Goal: Navigation & Orientation: Find specific page/section

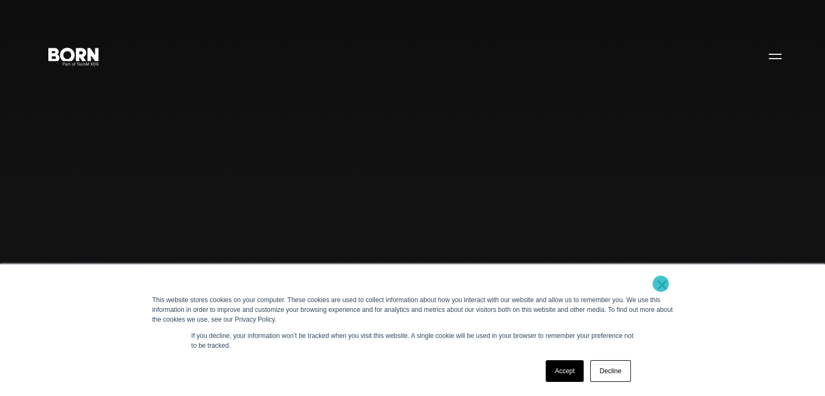
click at [661, 284] on link "×" at bounding box center [662, 285] width 13 height 10
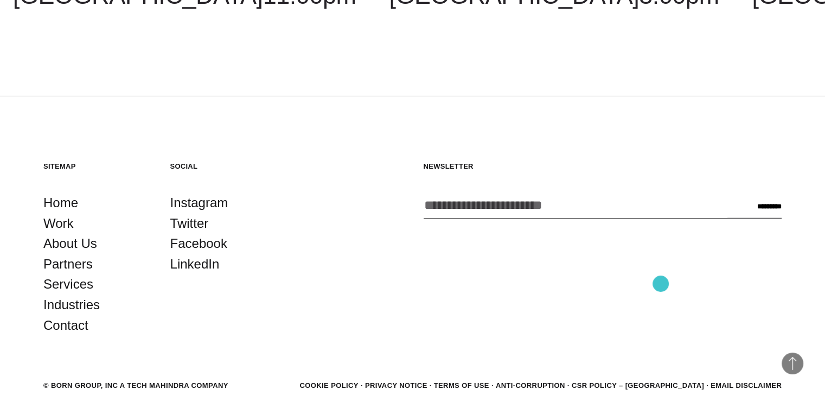
scroll to position [2938, 0]
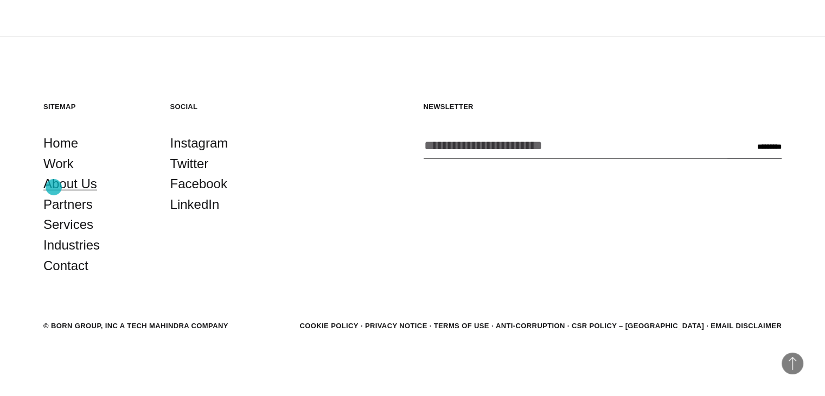
click at [54, 187] on link "About Us" at bounding box center [70, 184] width 54 height 21
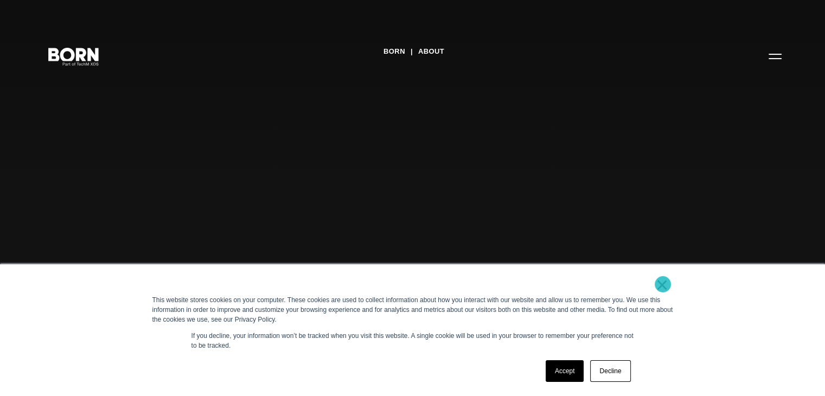
click at [663, 284] on link "×" at bounding box center [662, 285] width 13 height 10
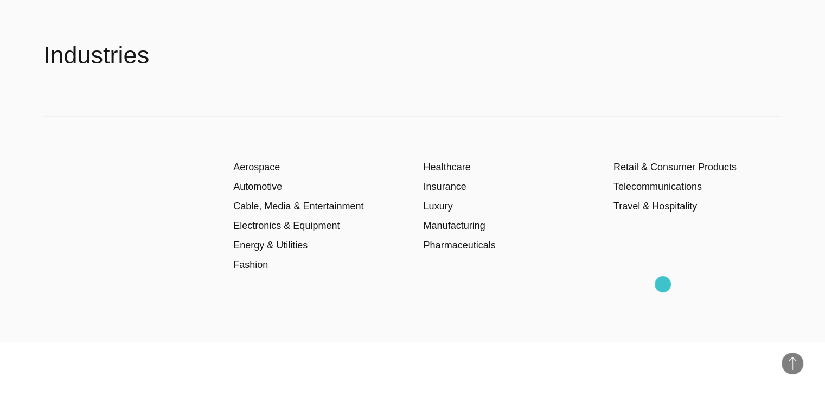
scroll to position [1649, 0]
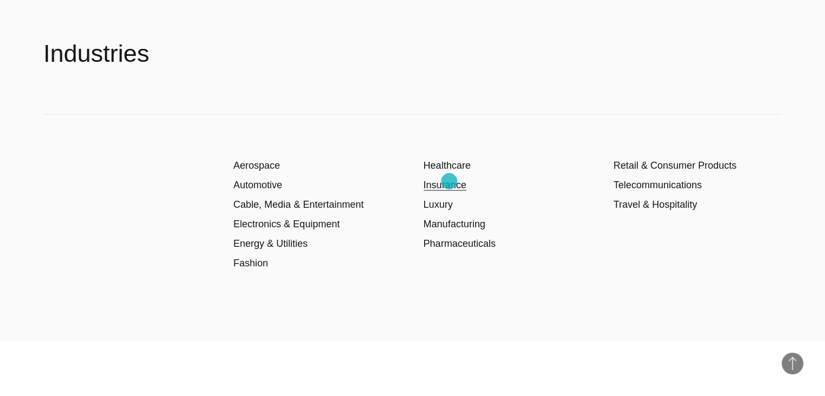
click at [449, 181] on link "Insurance" at bounding box center [445, 185] width 43 height 11
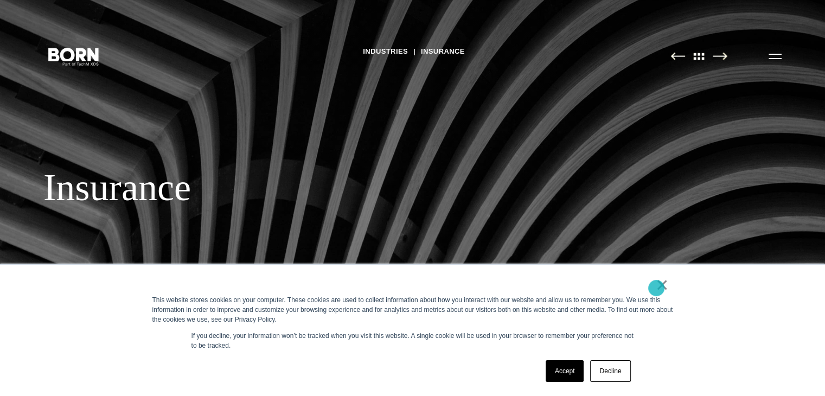
click at [656, 288] on link "×" at bounding box center [662, 285] width 13 height 10
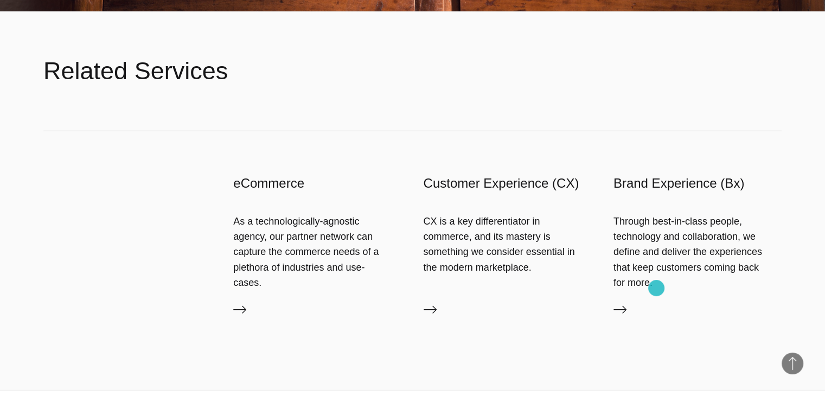
scroll to position [2755, 0]
